Goal: Task Accomplishment & Management: Manage account settings

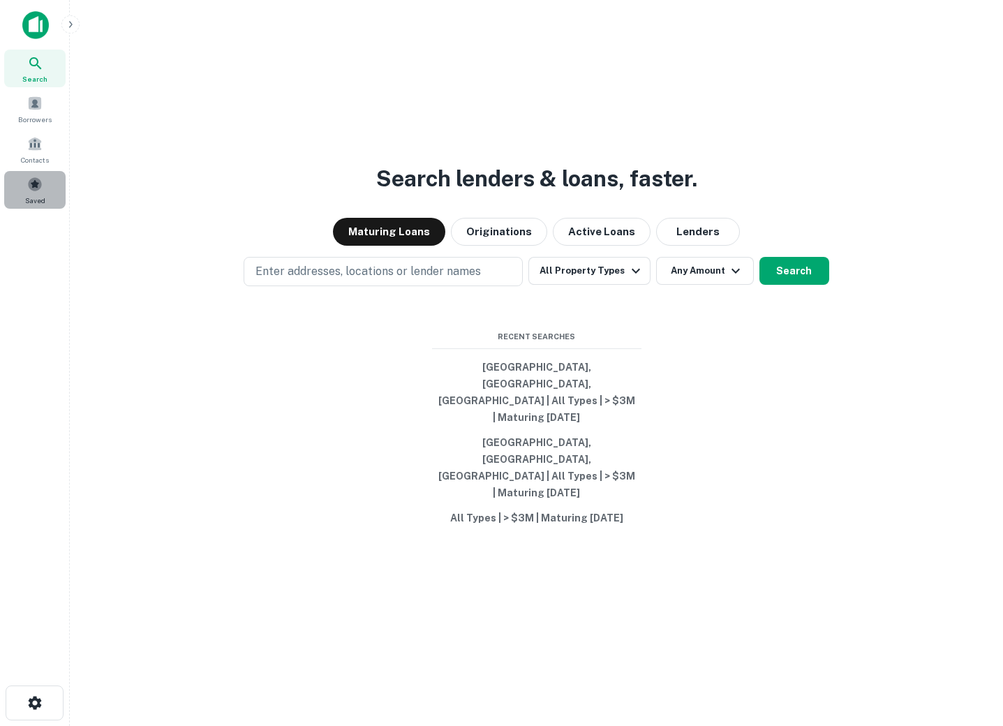
click at [31, 197] on span "Saved" at bounding box center [35, 200] width 20 height 11
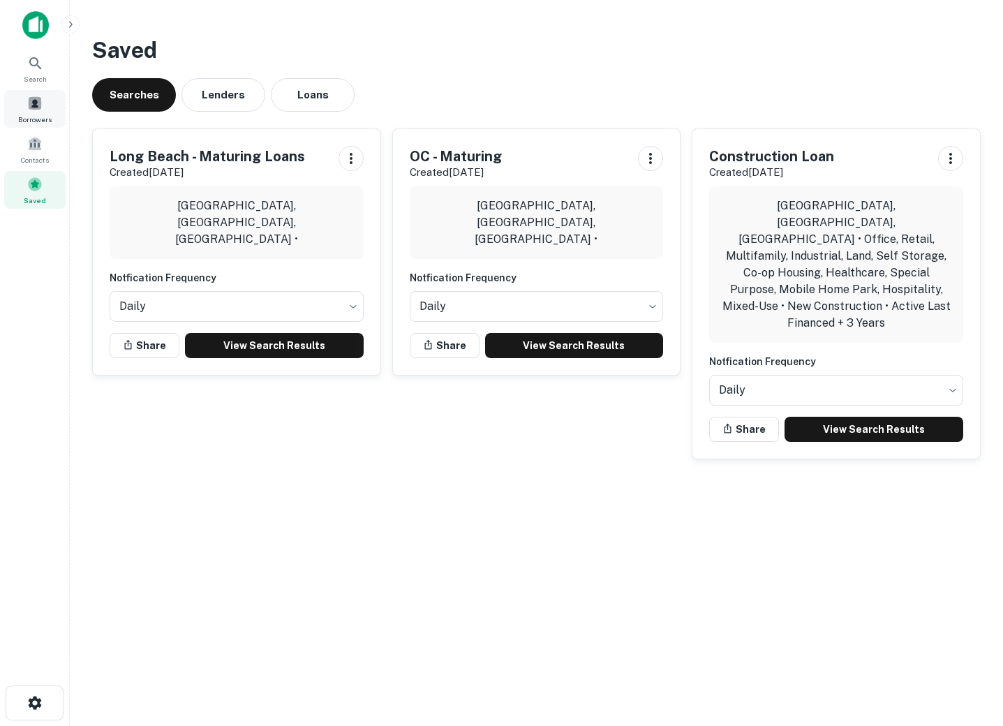
click at [35, 102] on span at bounding box center [34, 103] width 15 height 15
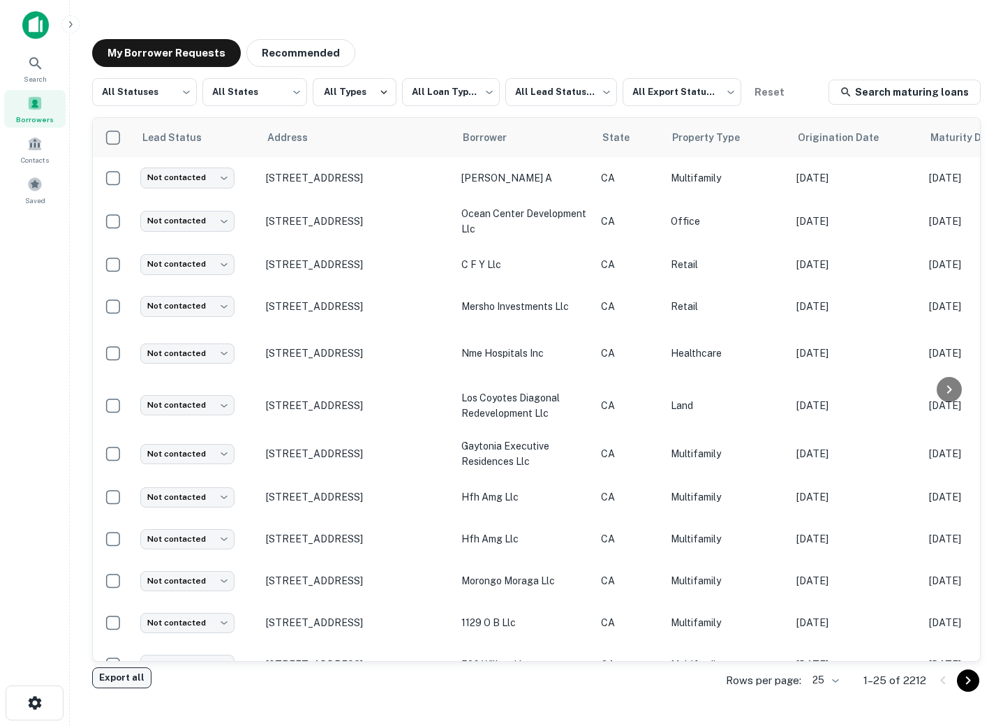
click at [119, 680] on button "Export all" at bounding box center [121, 677] width 59 height 21
